Goal: Information Seeking & Learning: Learn about a topic

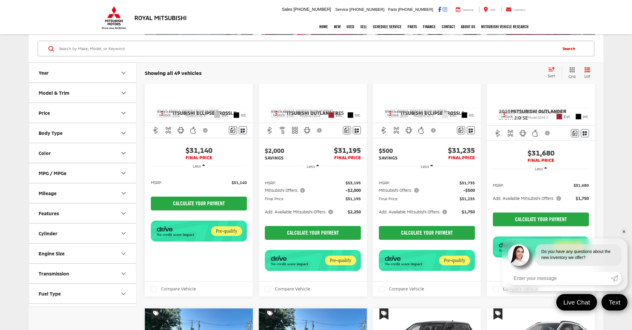
scroll to position [467, 0]
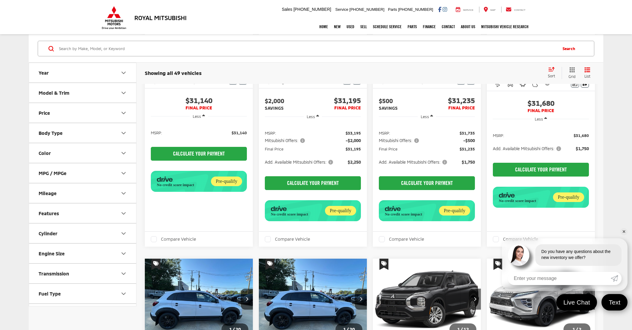
click at [190, 59] on div "Search" at bounding box center [316, 49] width 575 height 28
click at [190, 66] on span "2026 Mitsubishi Eclipse Cross LE" at bounding box center [197, 63] width 81 height 7
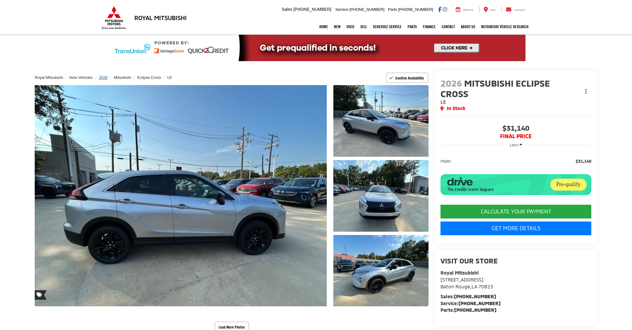
click at [107, 78] on span "2026" at bounding box center [103, 77] width 9 height 4
